Goal: Complete application form

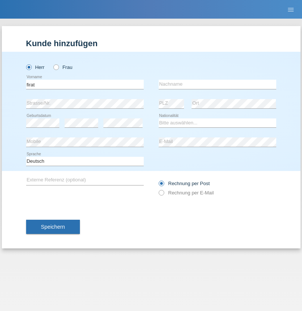
type input "firat"
click at [217, 84] on input "text" at bounding box center [217, 84] width 117 height 9
type input "kara"
select select "CH"
radio input "true"
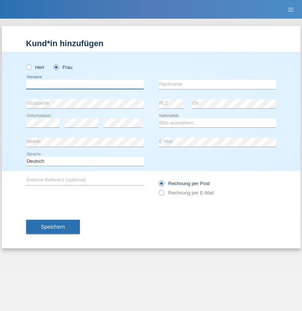
click at [85, 84] on input "text" at bounding box center [84, 84] width 117 height 9
type input "Nuria"
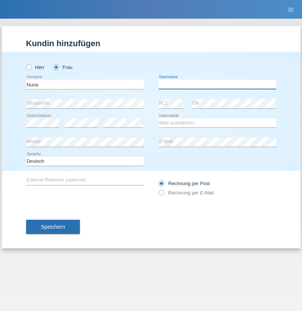
click at [217, 84] on input "text" at bounding box center [217, 84] width 117 height 9
type input "D'Antino"
select select "CH"
